Goal: Transaction & Acquisition: Purchase product/service

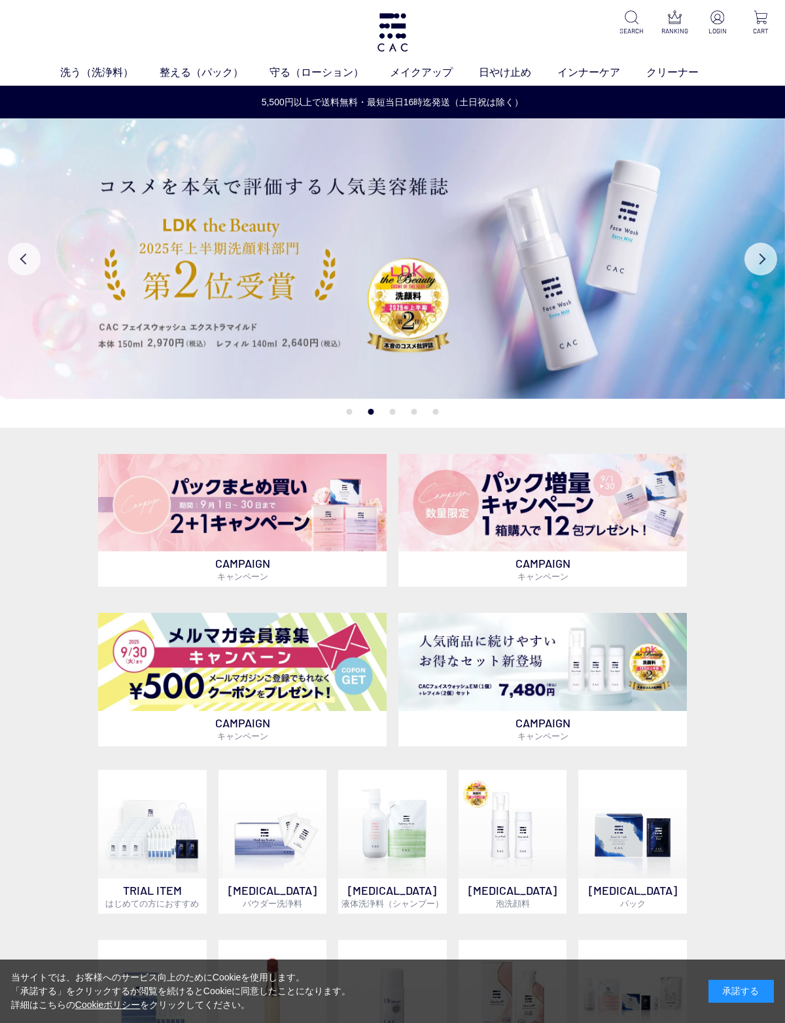
click at [479, 671] on img at bounding box center [542, 662] width 288 height 98
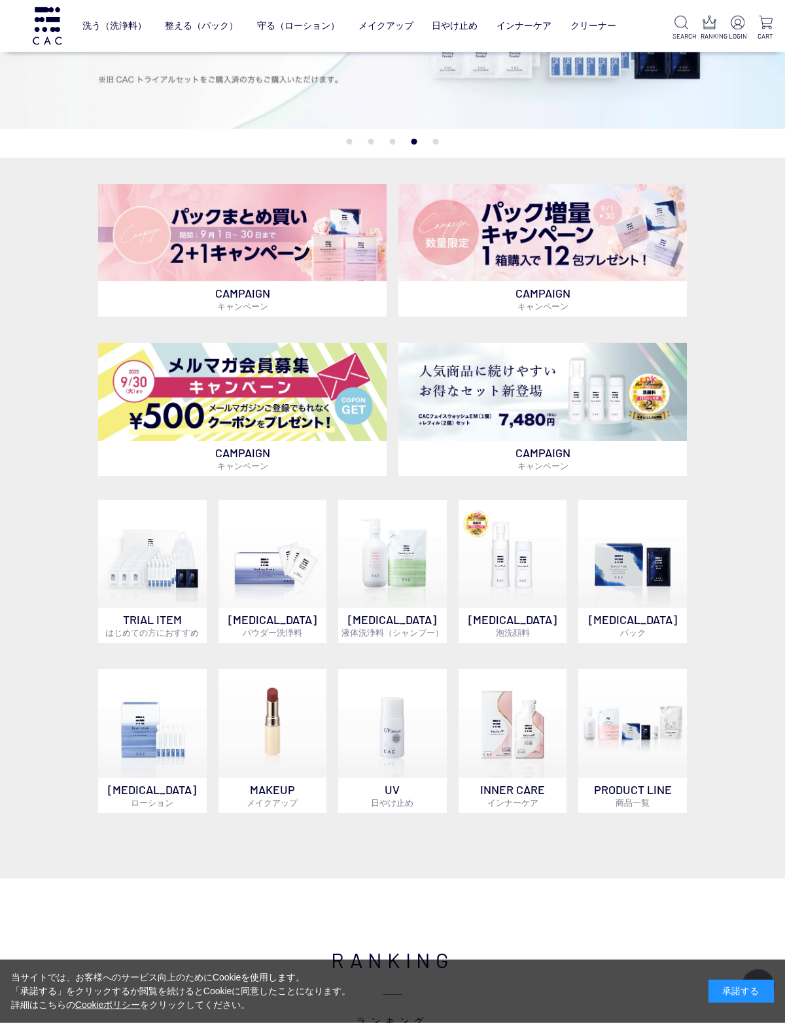
scroll to position [184, 0]
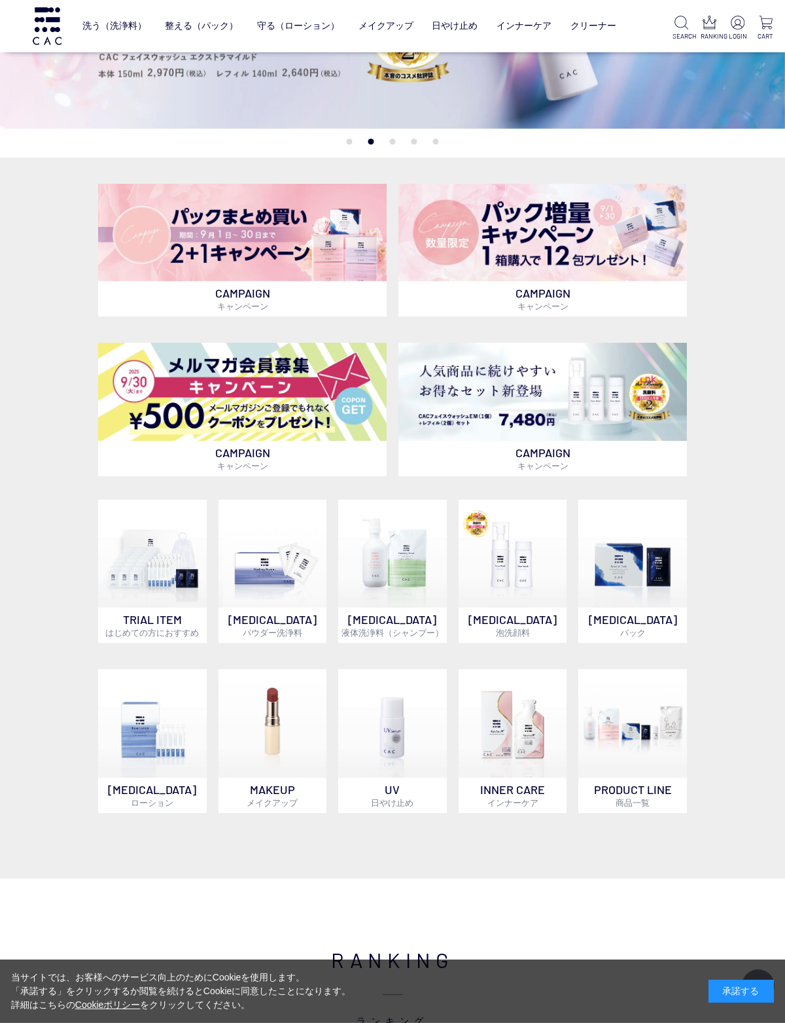
click at [390, 569] on img at bounding box center [392, 554] width 109 height 109
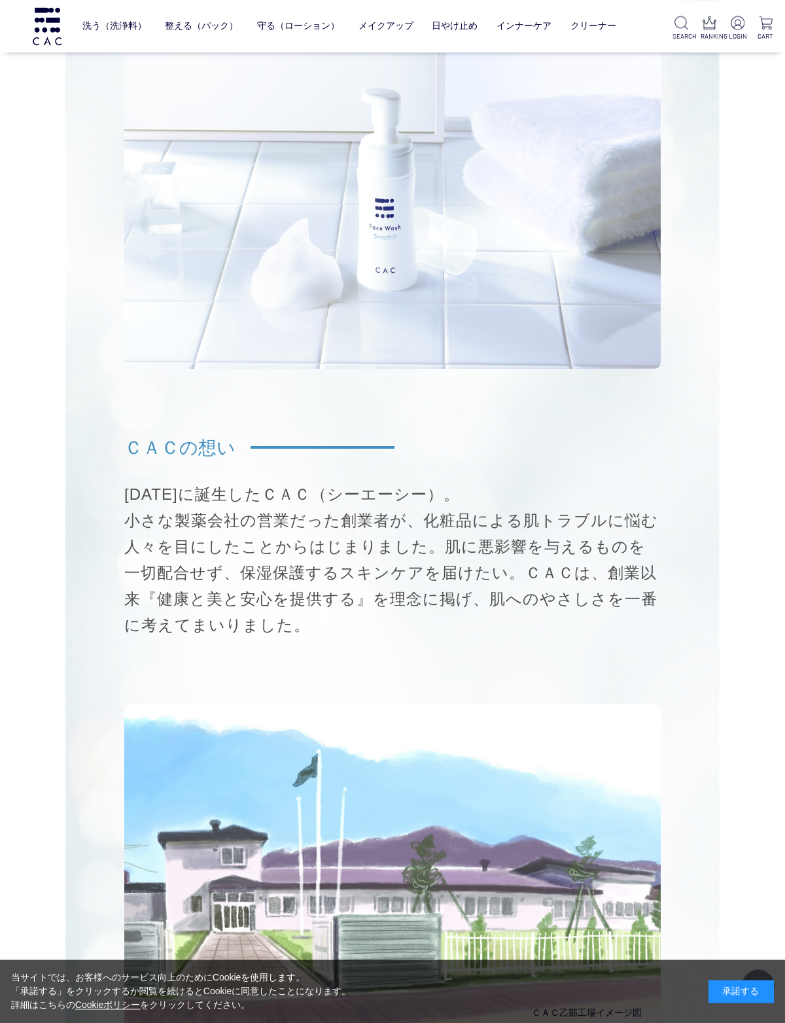
scroll to position [8959, 0]
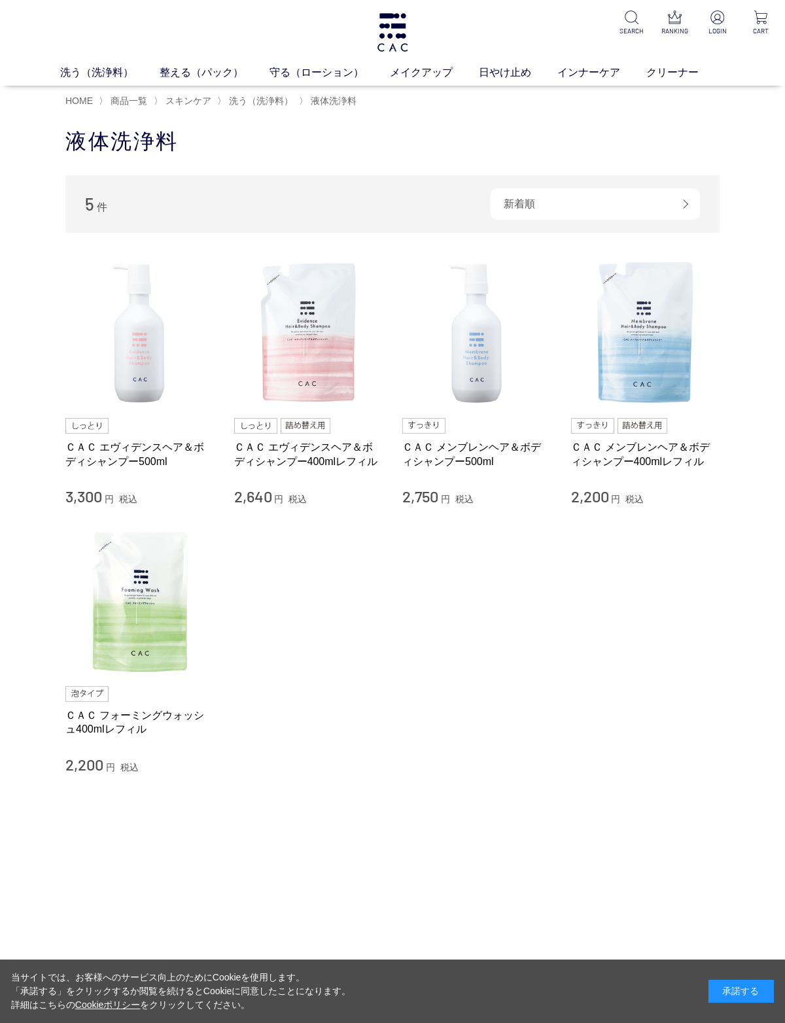
click at [133, 622] on img at bounding box center [139, 600] width 149 height 149
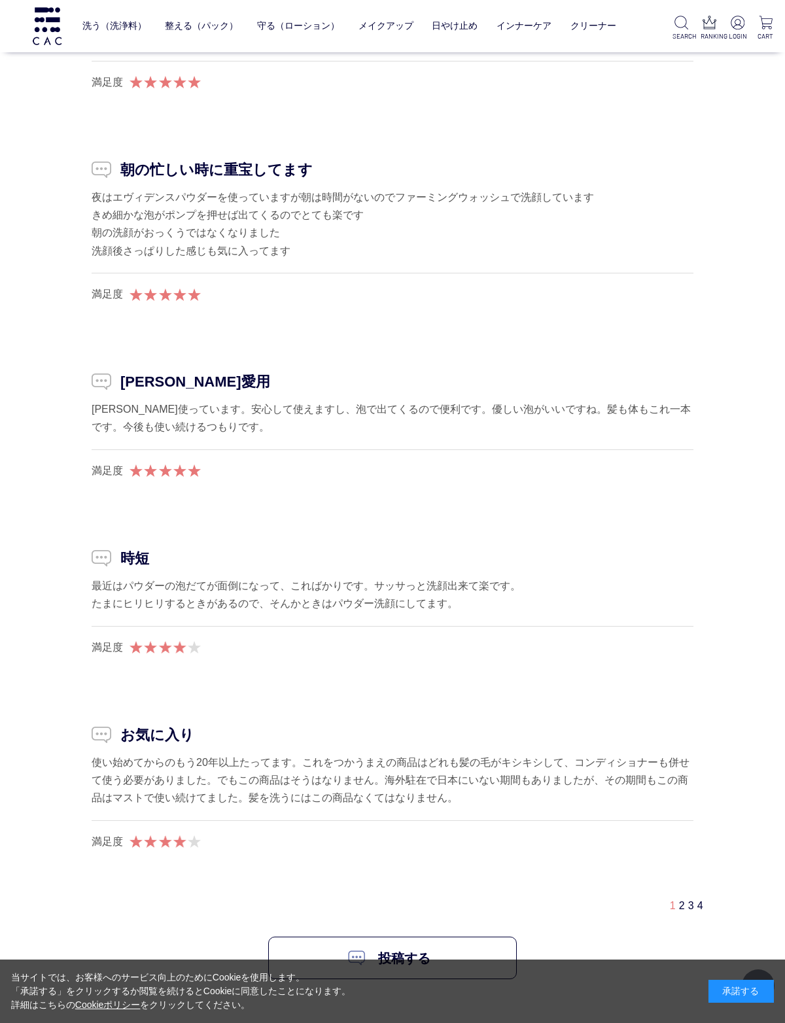
scroll to position [2941, 0]
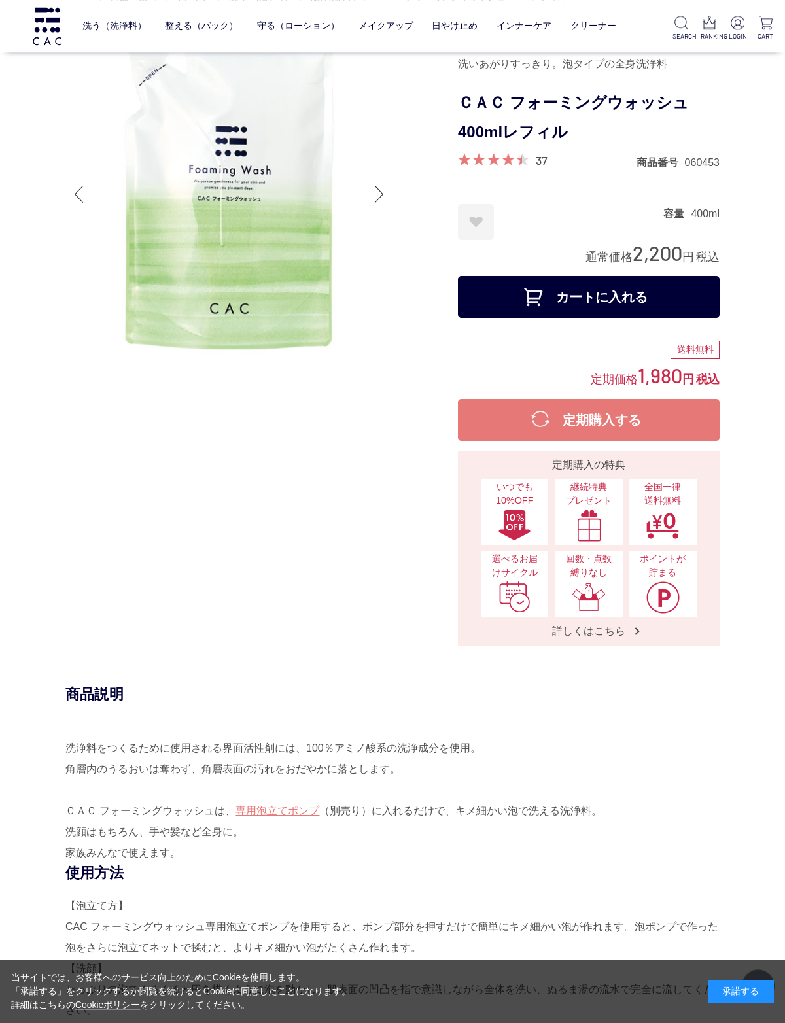
scroll to position [0, 0]
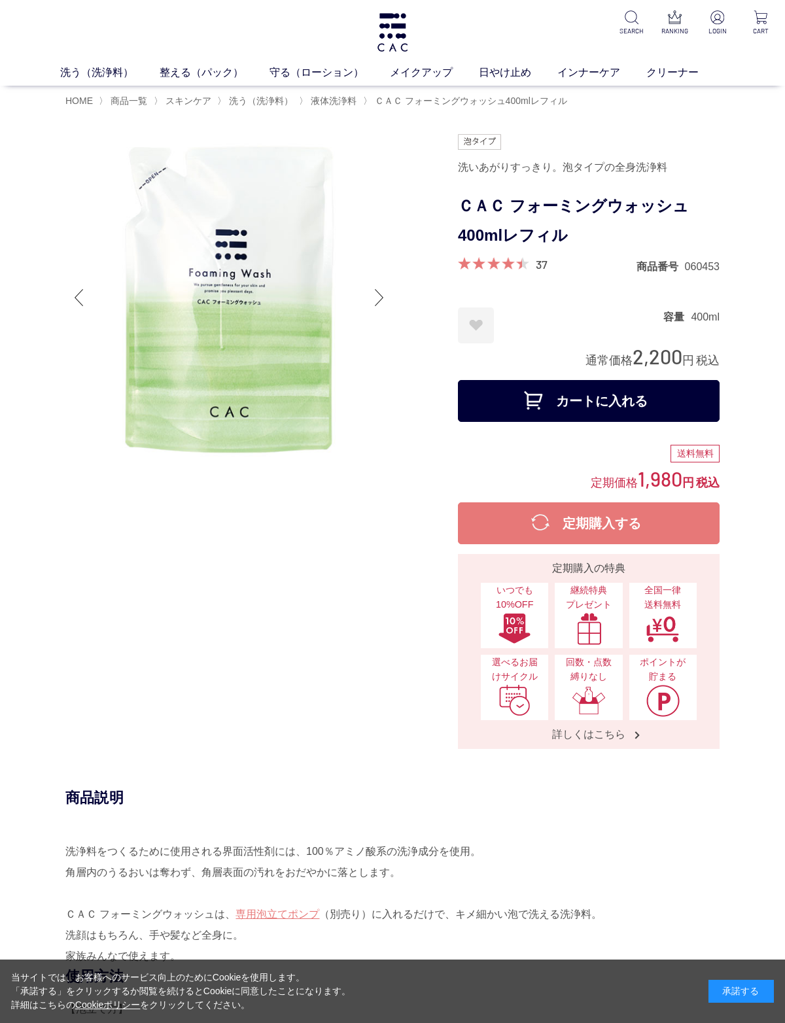
click at [343, 97] on link "アイ" at bounding box center [349, 97] width 18 height 10
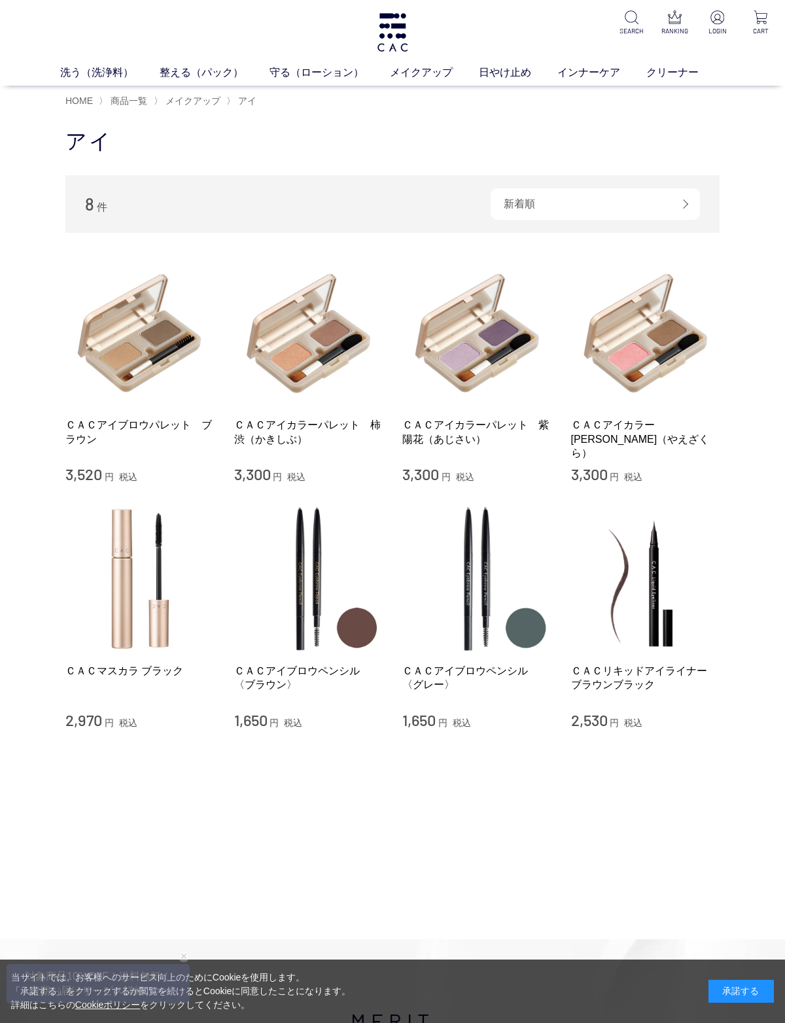
click at [406, 100] on link "フェイスカラー" at bounding box center [413, 97] width 64 height 10
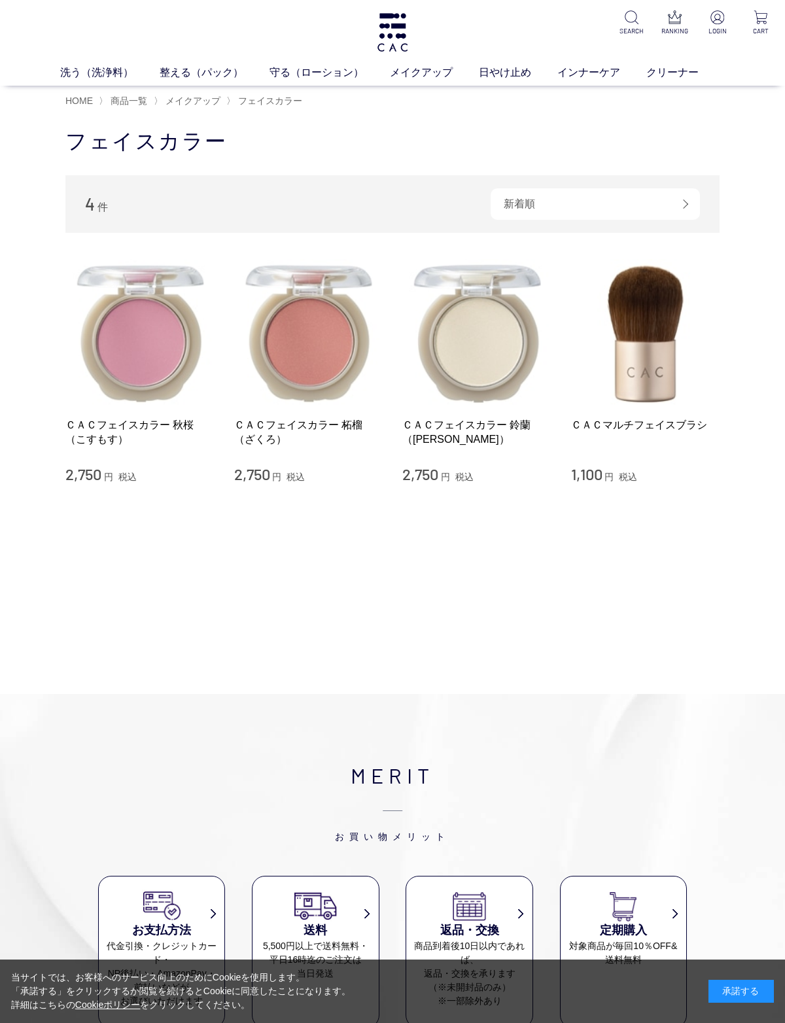
click at [484, 100] on link "リップ" at bounding box center [481, 97] width 27 height 10
